Goal: Task Accomplishment & Management: Manage account settings

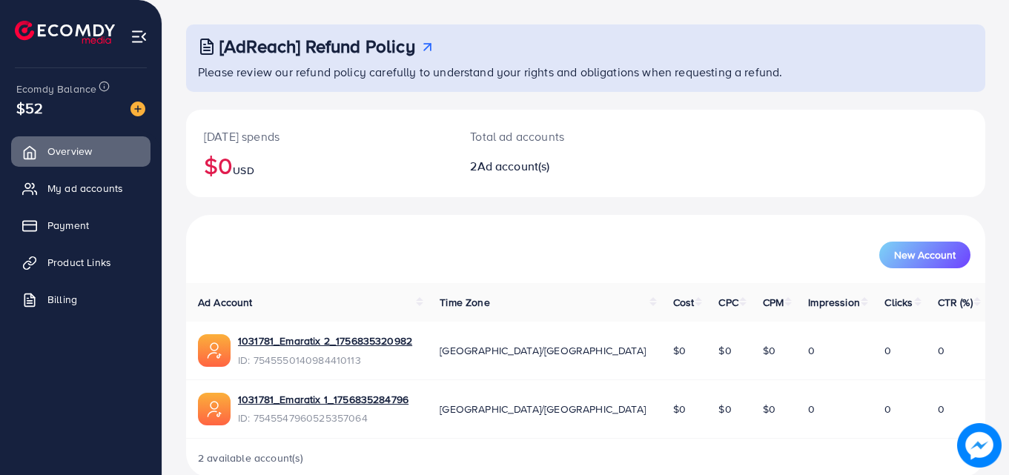
scroll to position [64, 0]
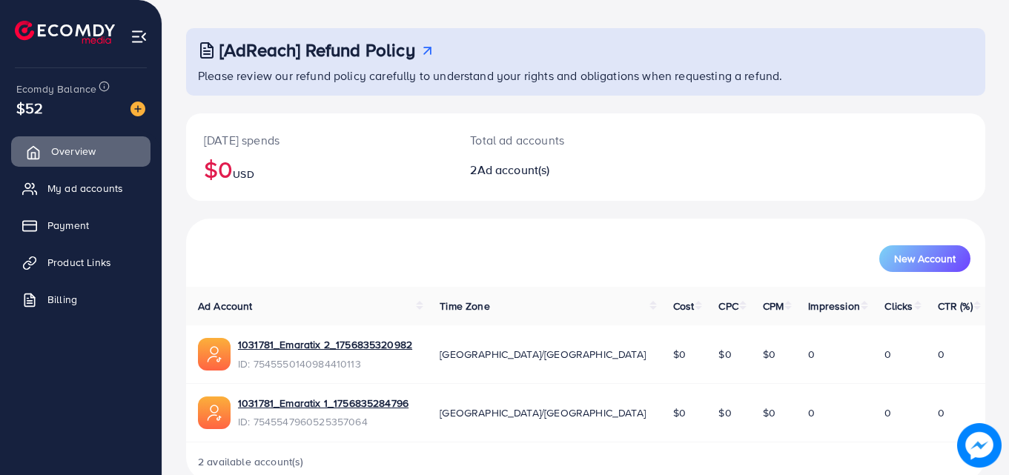
click at [122, 145] on link "Overview" at bounding box center [80, 151] width 139 height 30
click at [138, 33] on img at bounding box center [138, 36] width 17 height 17
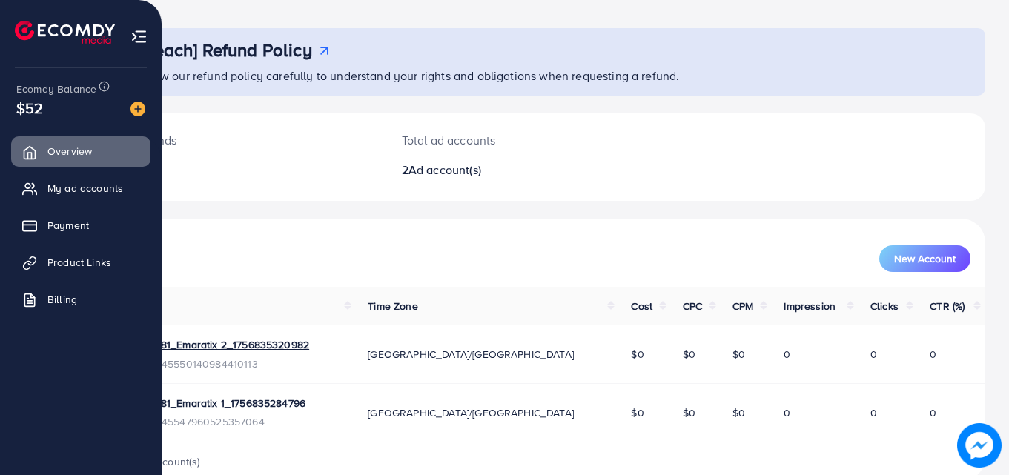
click at [139, 32] on img at bounding box center [138, 36] width 17 height 17
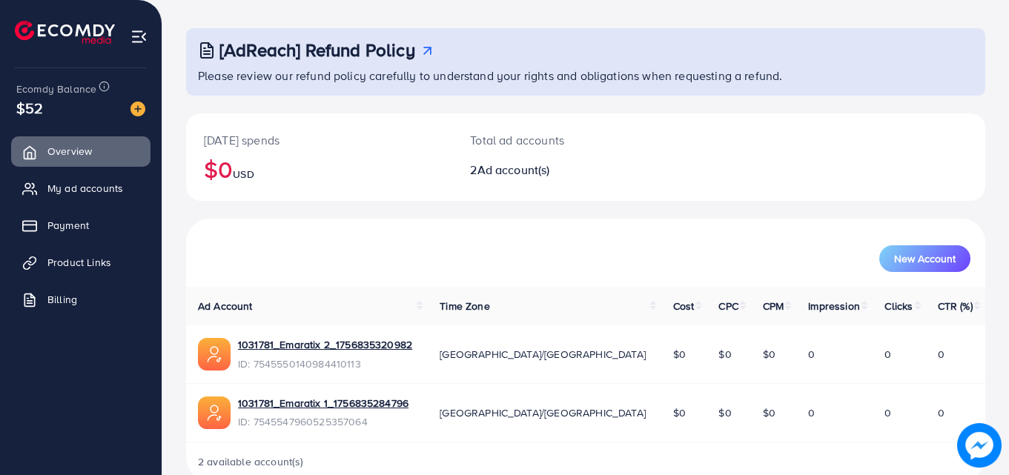
click at [139, 32] on img at bounding box center [138, 36] width 17 height 17
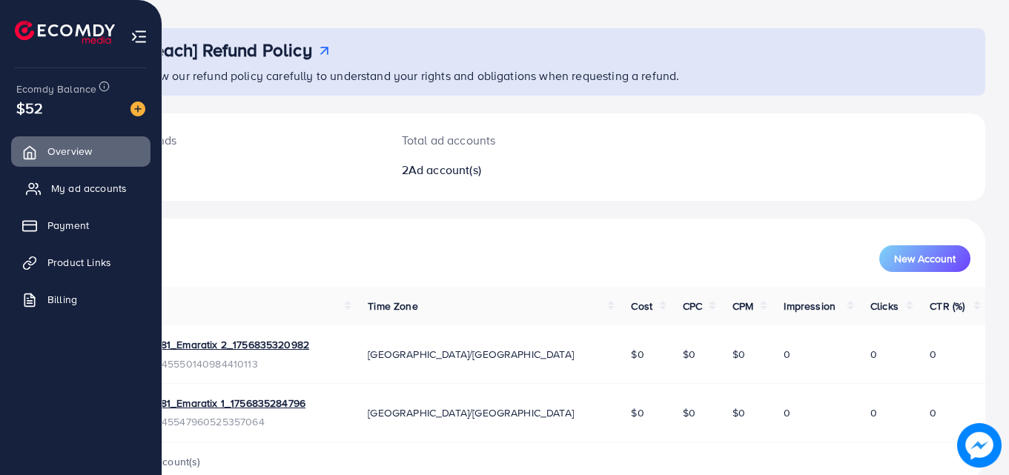
click at [53, 185] on span "My ad accounts" at bounding box center [89, 188] width 76 height 15
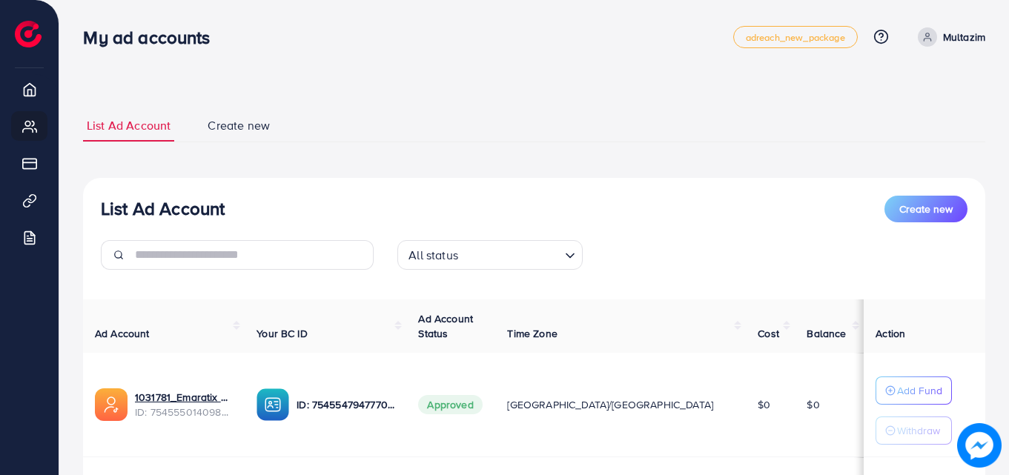
click at [335, 409] on div "ID: 7545547947770052616" at bounding box center [325, 404] width 138 height 33
click at [289, 406] on img at bounding box center [272, 404] width 33 height 33
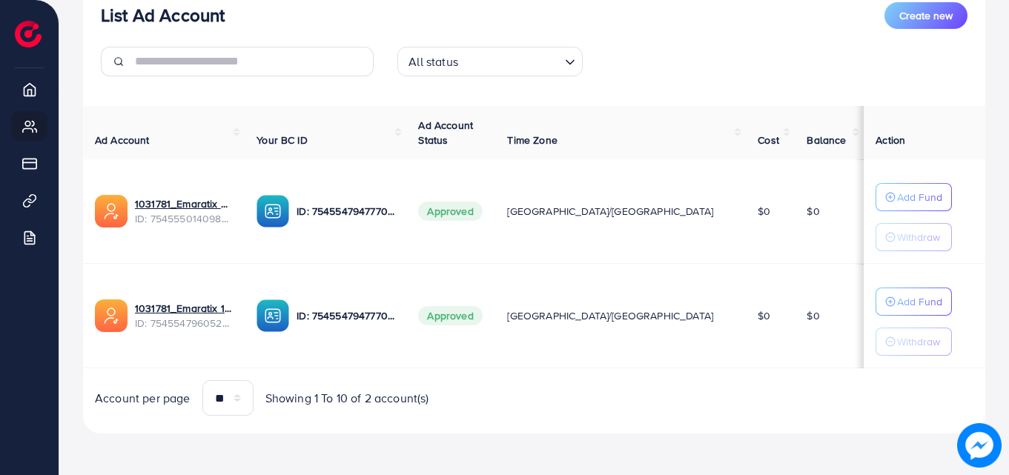
scroll to position [164, 0]
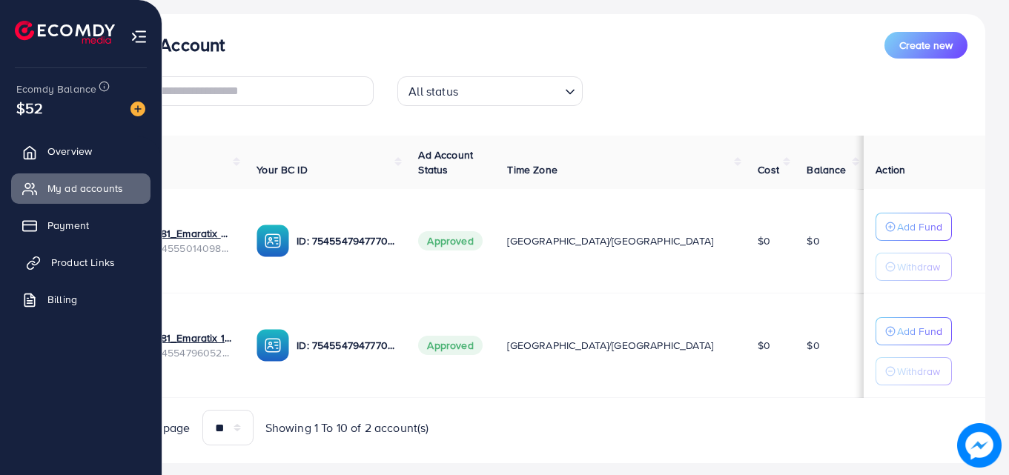
click at [90, 260] on span "Product Links" at bounding box center [83, 262] width 64 height 15
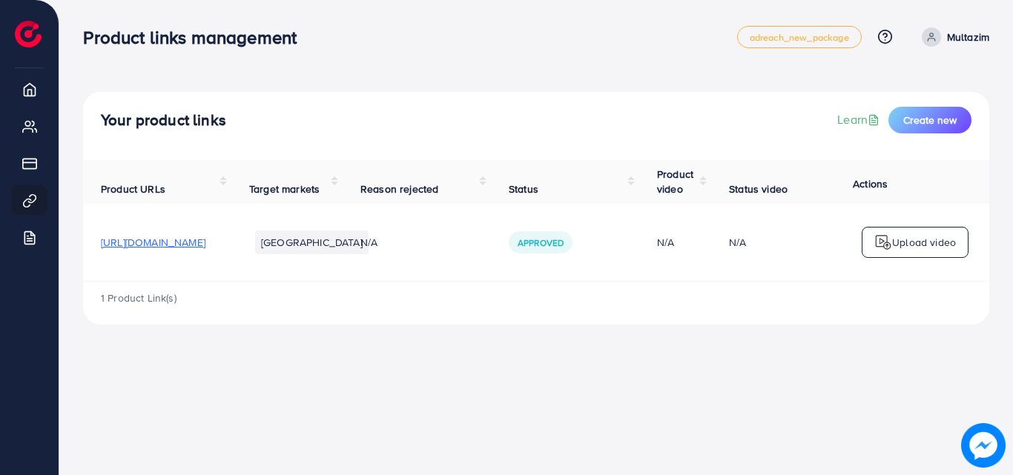
click at [205, 245] on span "[URL][DOMAIN_NAME]" at bounding box center [153, 242] width 105 height 15
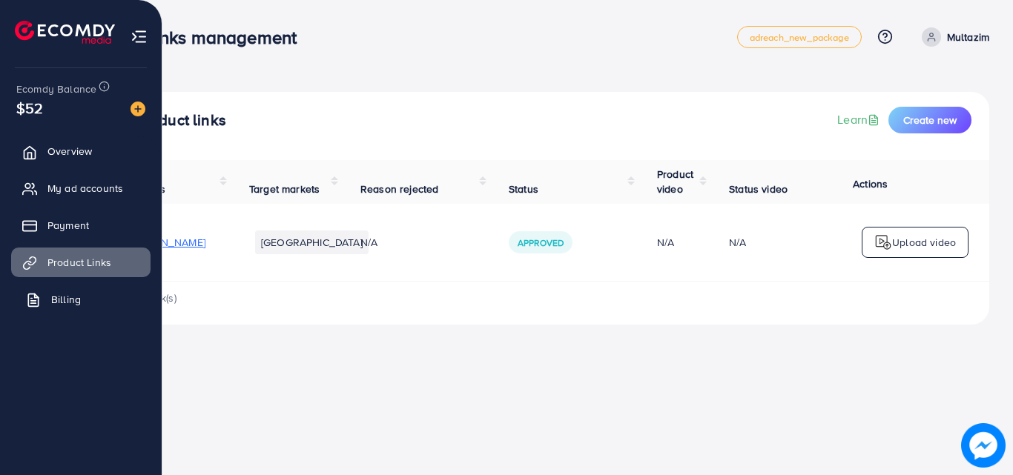
click at [42, 296] on link "Billing" at bounding box center [80, 300] width 139 height 30
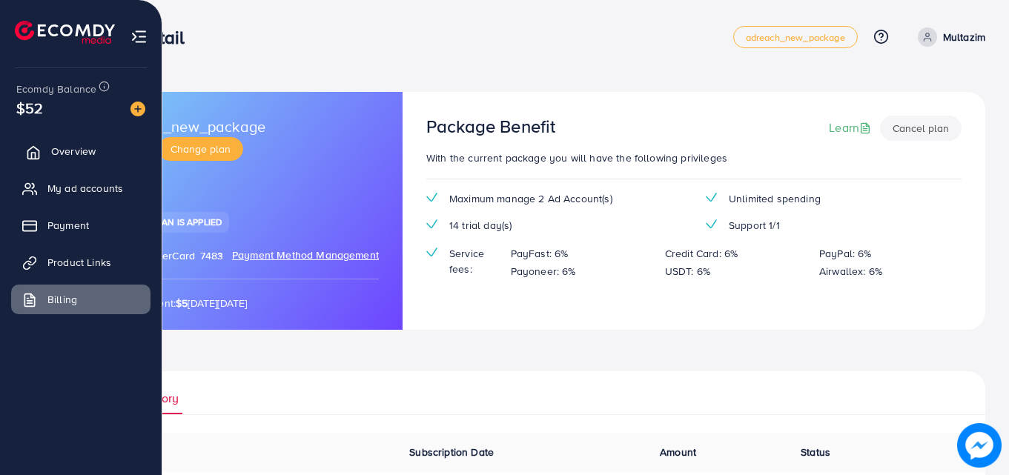
click at [71, 160] on link "Overview" at bounding box center [80, 151] width 139 height 30
